Goal: Use online tool/utility: Utilize a website feature to perform a specific function

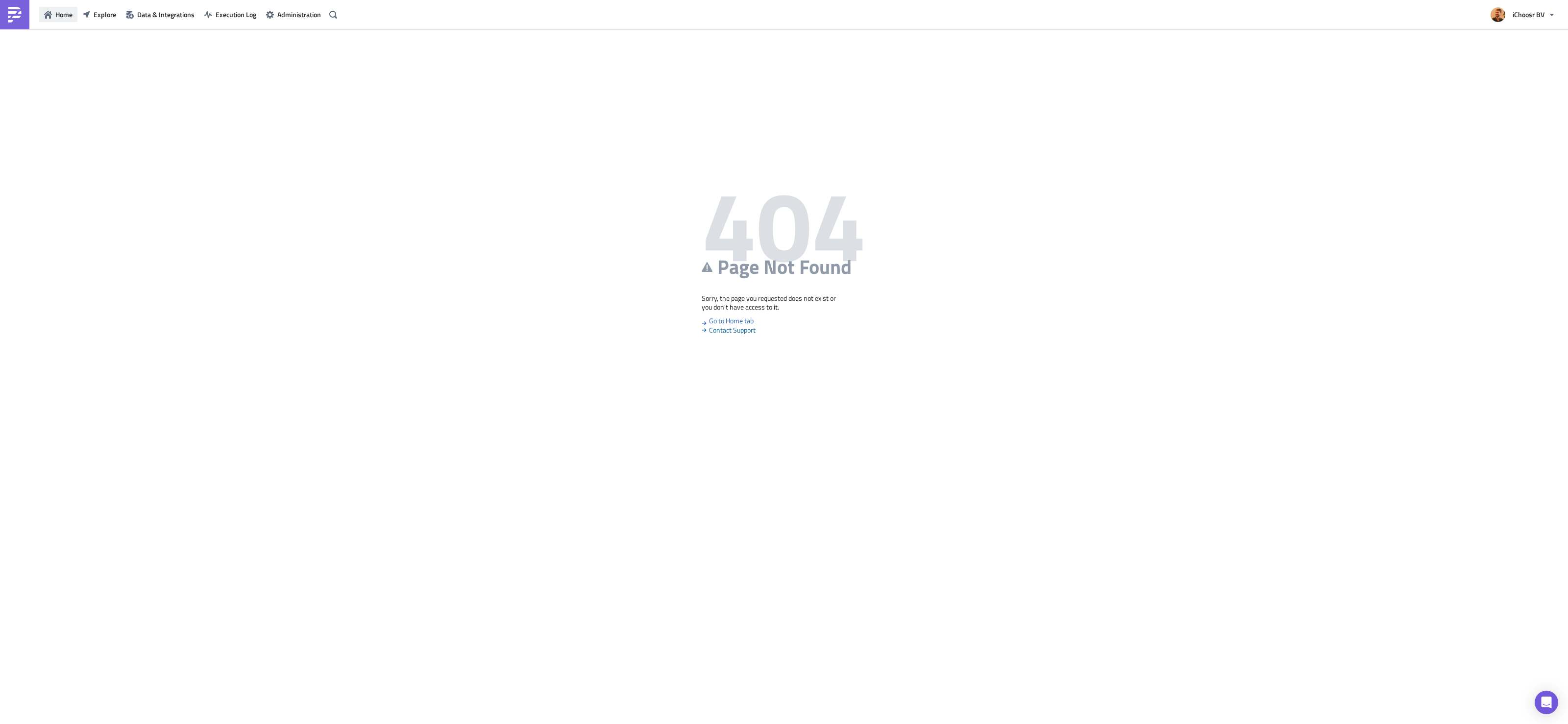
click at [70, 15] on span "Home" at bounding box center [64, 15] width 17 height 11
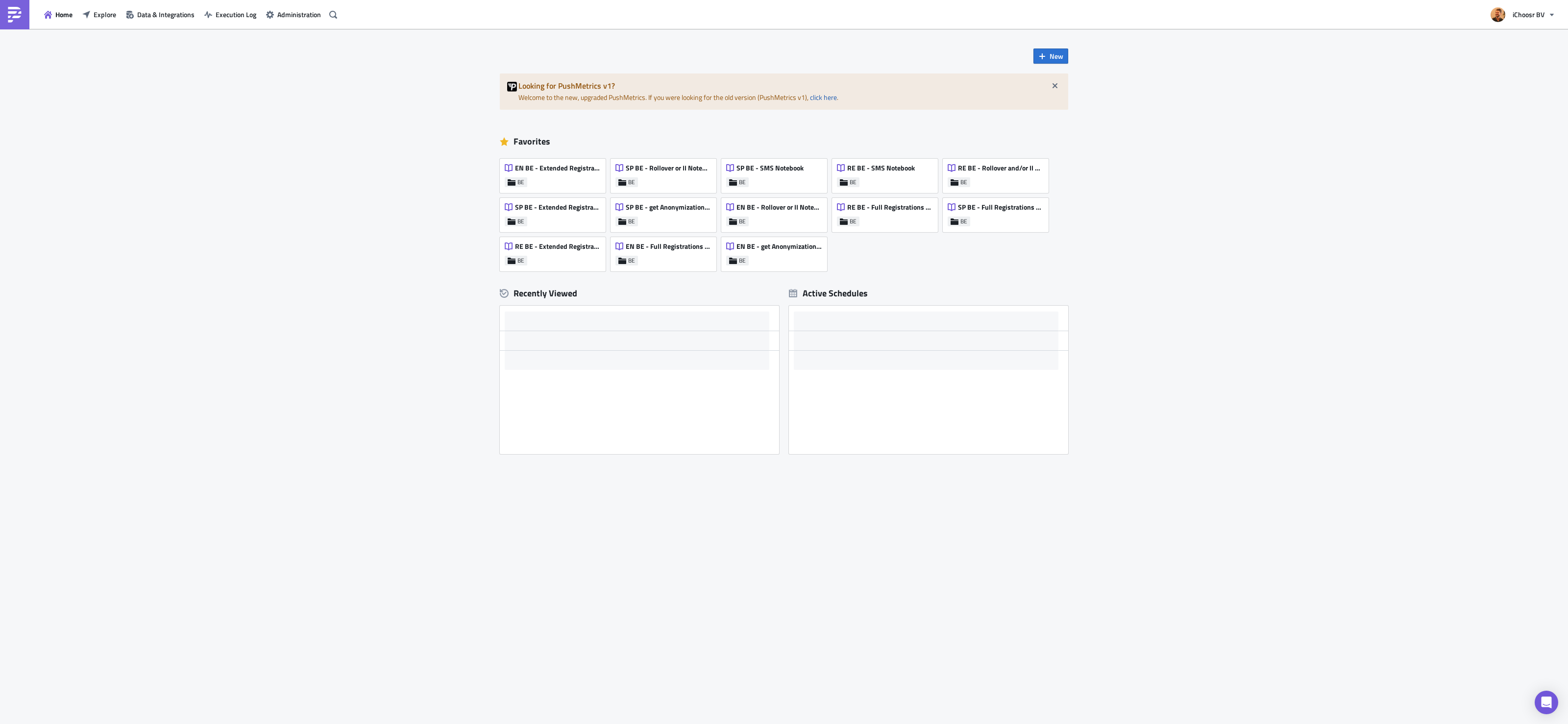
click at [565, 210] on span "SP BE - Extended Registrations export" at bounding box center [558, 207] width 86 height 9
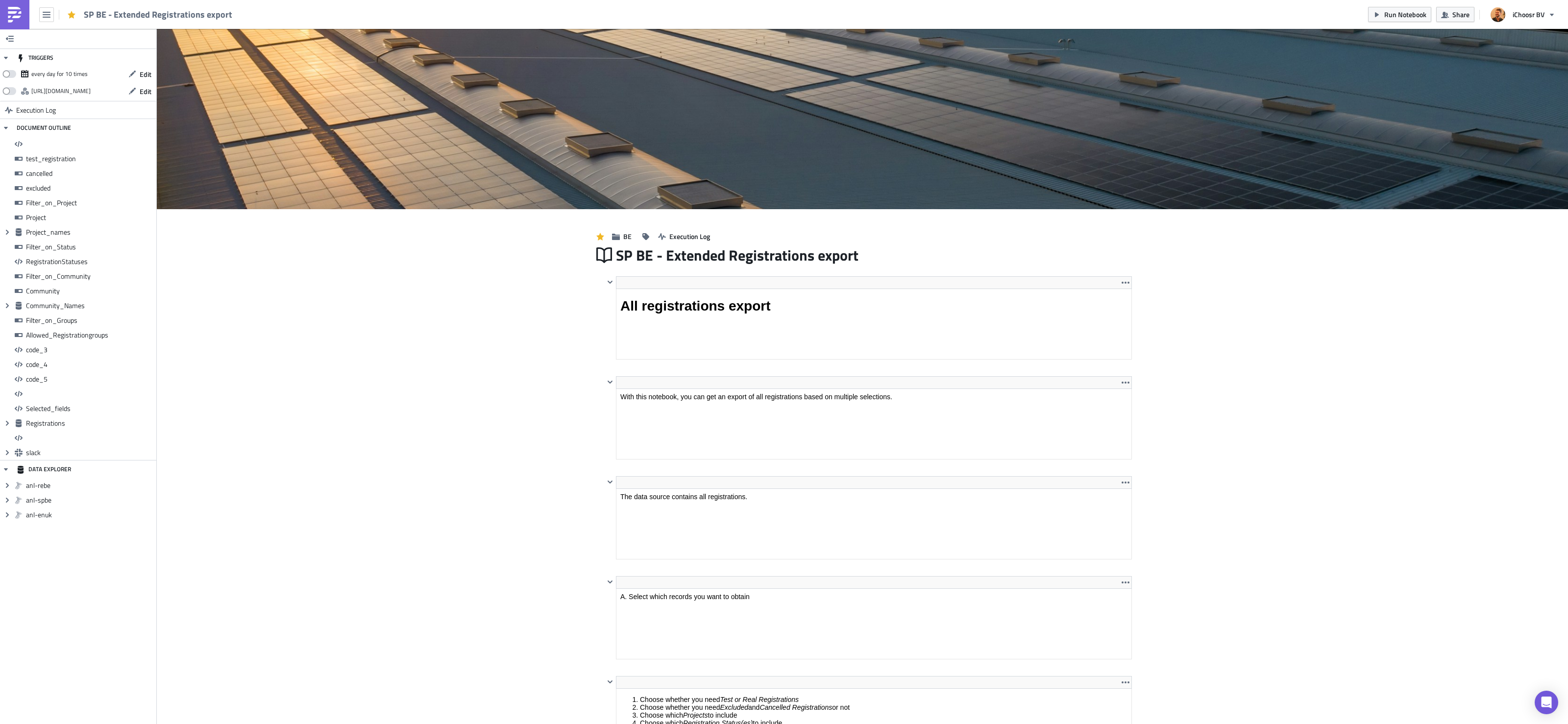
scroll to position [179, 0]
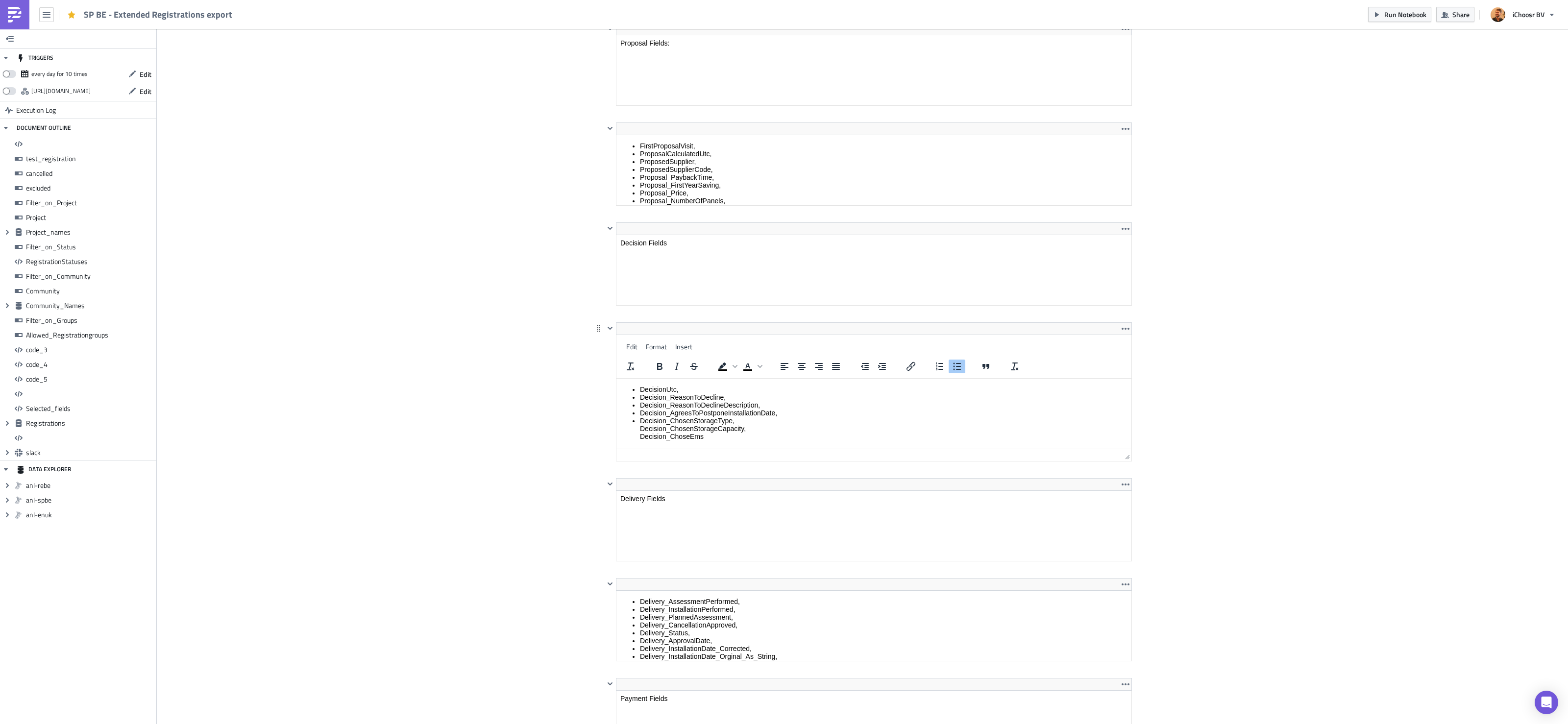
click at [638, 379] on html "DecisionUtc, Decision_ReasonToDecline, Decision_ReasonToDeclineDescription, Dec…" at bounding box center [874, 412] width 515 height 68
drag, startPoint x: 641, startPoint y: 414, endPoint x: 750, endPoint y: 419, distance: 109.1
click at [750, 419] on li "Decision_ChosenStorageType, Decision_ChosenStorageCapacity, Decision_ChoseEms" at bounding box center [883, 423] width 488 height 23
copy li "Decision_ChosenStorageType, Decision_ChosenStorageCapacity,"
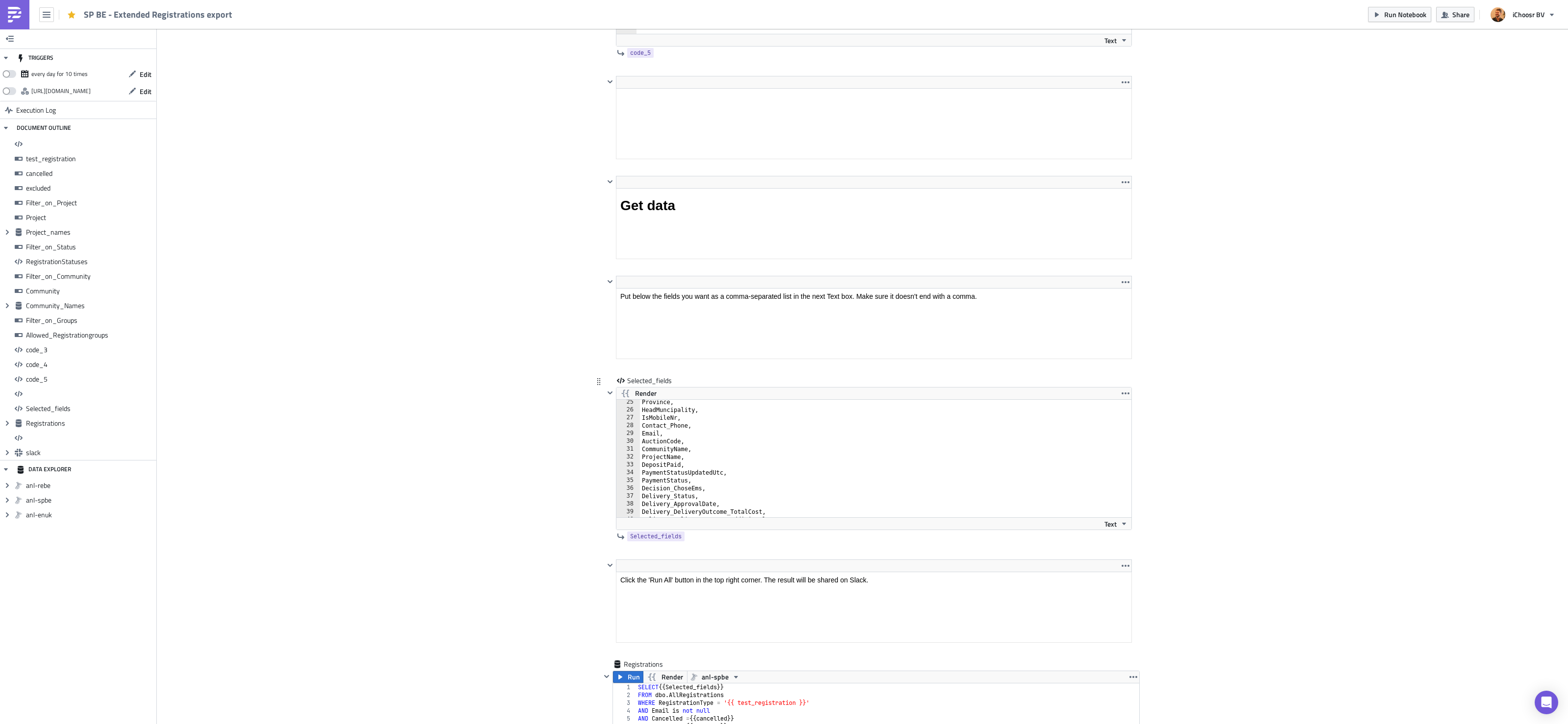
click at [698, 448] on div "Province, HeadMuncipality, IsMobileNr, Contact_Phone, Email, AuctionCode, Commu…" at bounding box center [891, 465] width 503 height 133
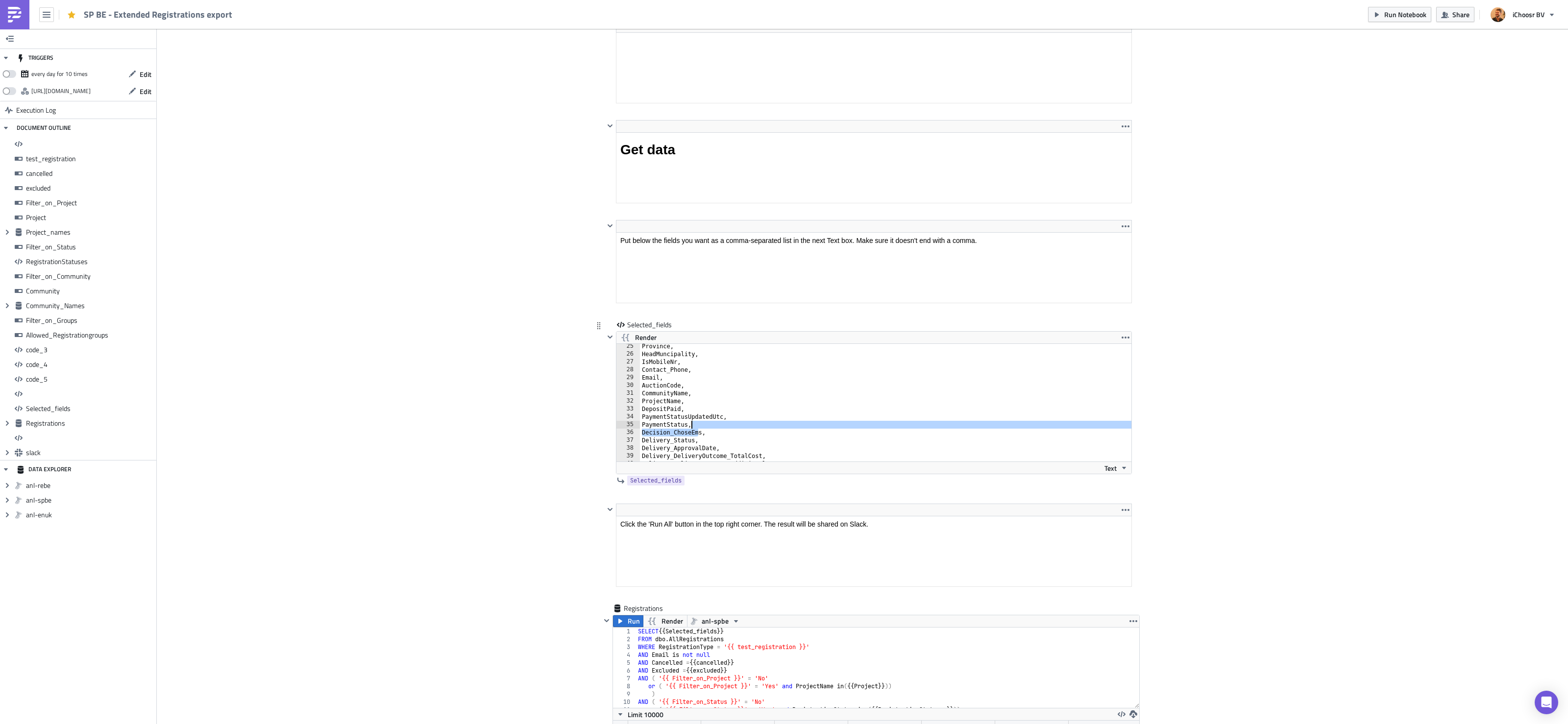
click at [700, 447] on div "Province, HeadMuncipality, IsMobileNr, Contact_Phone, Email, AuctionCode, Commu…" at bounding box center [891, 408] width 503 height 133
type textarea "PaymentStatus,"
paste textarea "Decision_ChosenStorageCapacity,"
type textarea "Decision_ChosenStorageCapacity,"
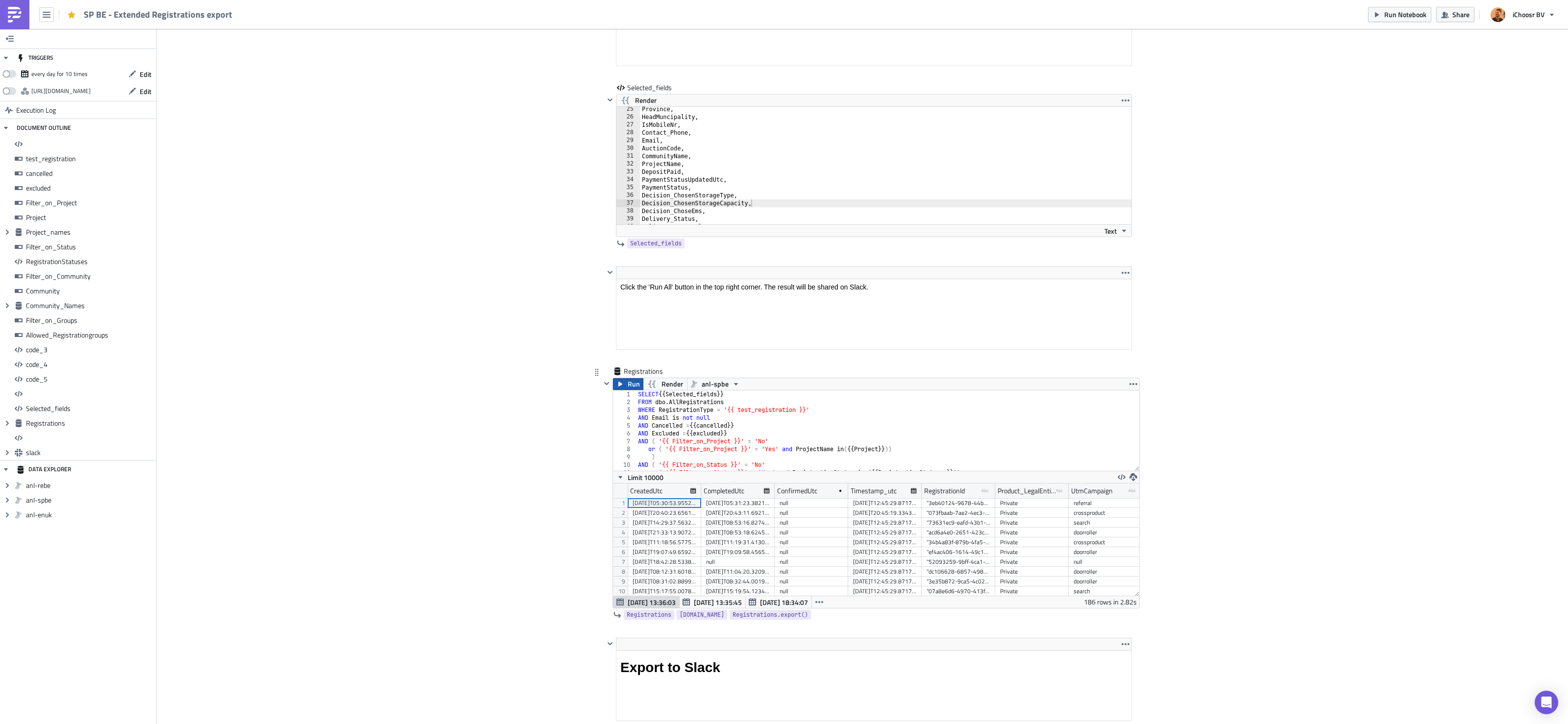
click at [620, 387] on icon "button" at bounding box center [620, 384] width 4 height 5
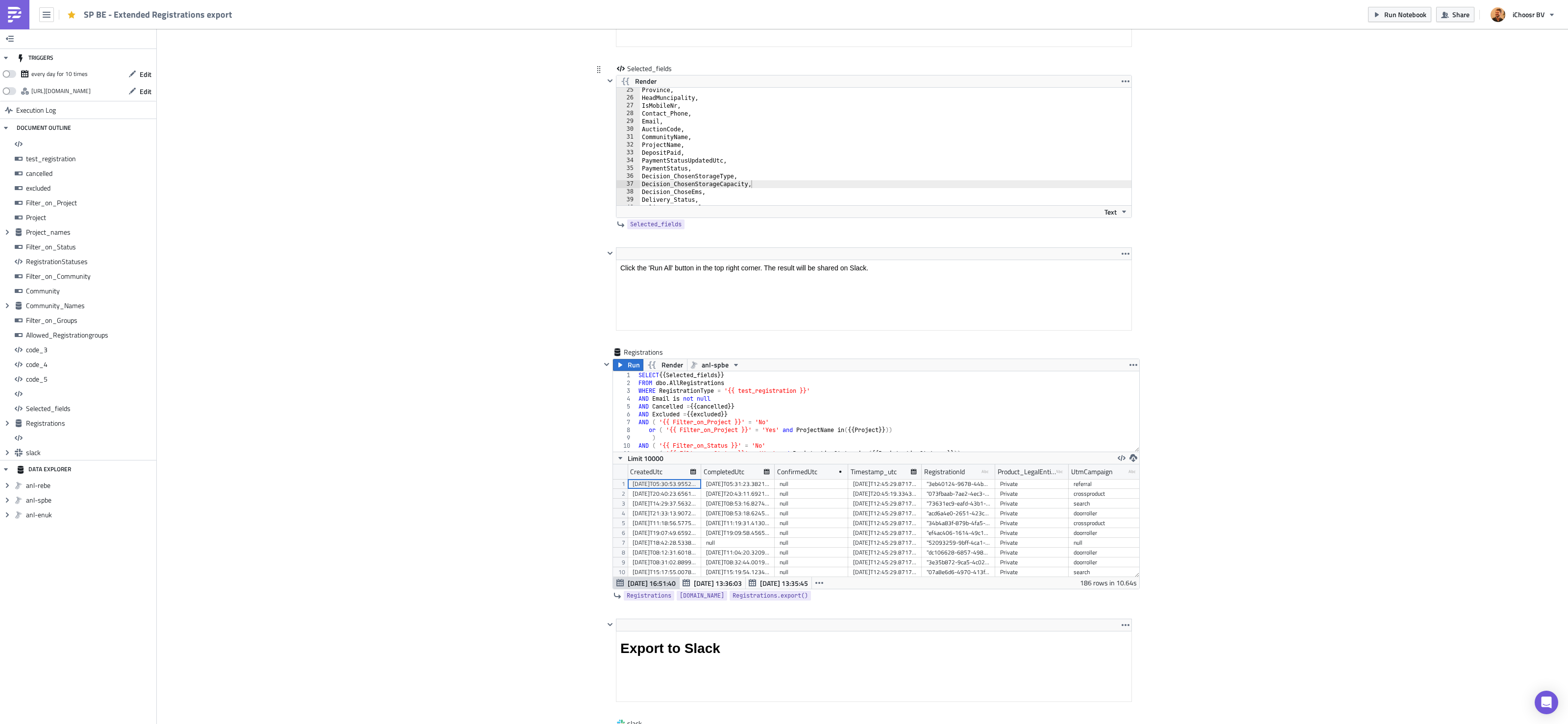
scroll to position [8451, 0]
click at [1405, 9] on span "Run Notebook" at bounding box center [1405, 15] width 42 height 11
